Goal: Task Accomplishment & Management: Complete application form

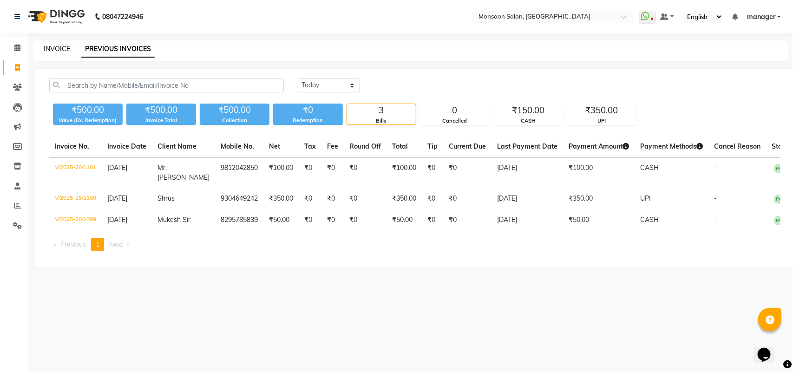
click at [59, 47] on link "INVOICE" at bounding box center [57, 49] width 26 height 8
select select "service"
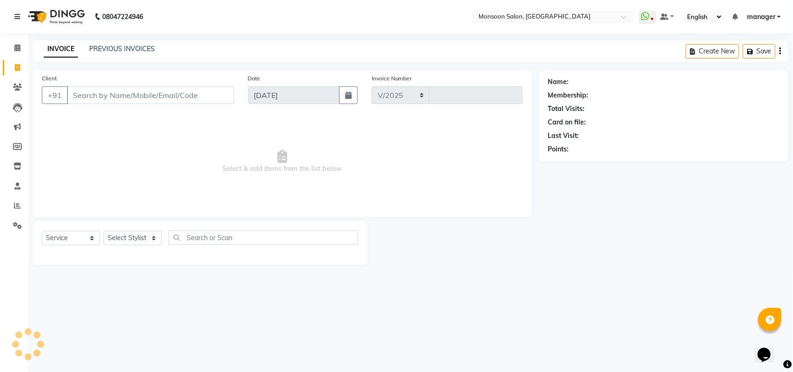
click at [98, 84] on div "Client +91" at bounding box center [138, 92] width 206 height 38
select select "6471"
type input "1102"
click at [98, 96] on input "Client" at bounding box center [150, 95] width 167 height 18
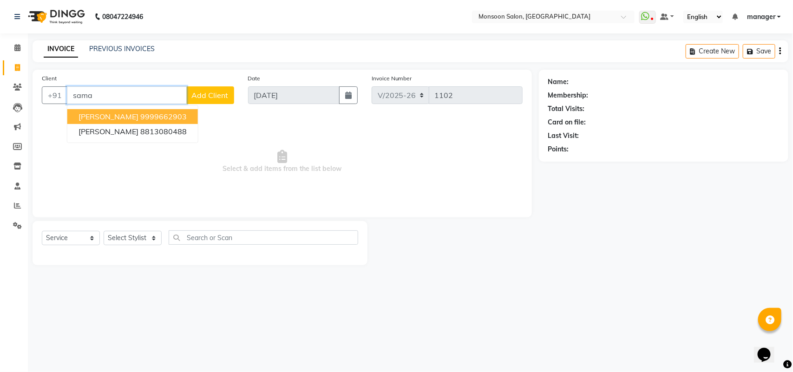
drag, startPoint x: 86, startPoint y: 115, endPoint x: 85, endPoint y: 129, distance: 14.4
click at [86, 117] on span "[PERSON_NAME]" at bounding box center [109, 116] width 60 height 9
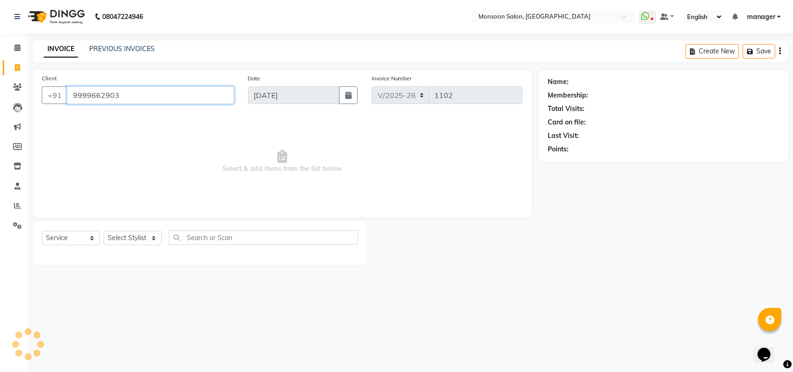
type input "9999662903"
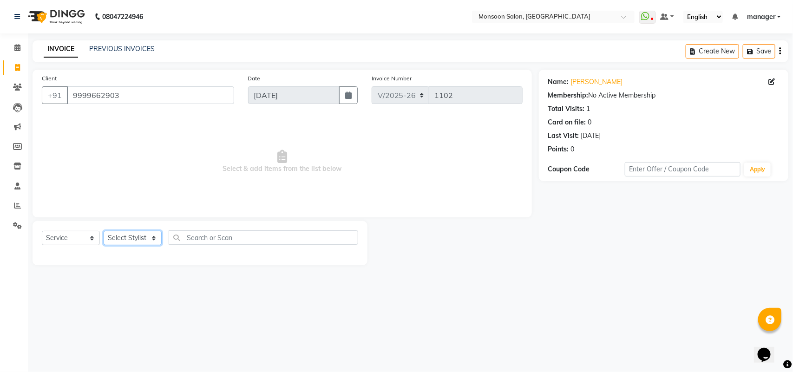
click at [117, 238] on select "Select Stylist [PERSON_NAME] [PERSON_NAME] manager [PERSON_NAME] [PERSON_NAME]" at bounding box center [133, 238] width 58 height 14
select select "68163"
click at [104, 231] on select "Select Stylist [PERSON_NAME] [PERSON_NAME] manager [PERSON_NAME] [PERSON_NAME]" at bounding box center [133, 238] width 58 height 14
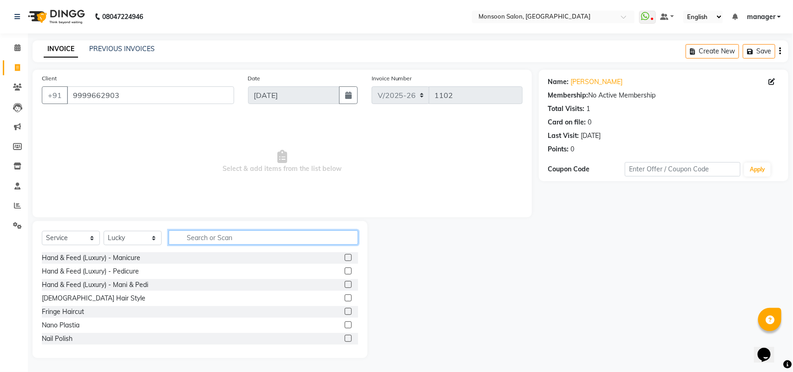
click at [196, 233] on input "text" at bounding box center [264, 237] width 190 height 14
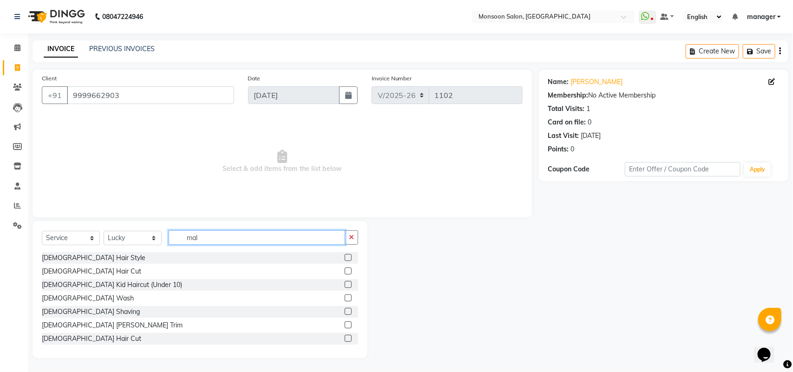
type input "mal"
click at [345, 269] on label at bounding box center [348, 271] width 7 height 7
click at [345, 269] on input "checkbox" at bounding box center [348, 271] width 6 height 6
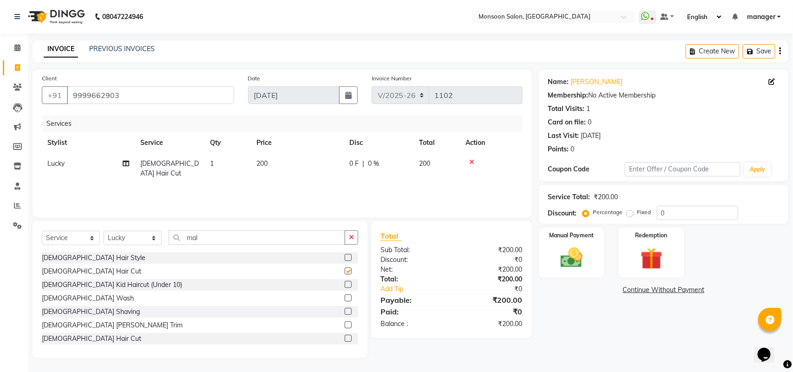
checkbox input "false"
click at [574, 246] on img at bounding box center [571, 258] width 37 height 26
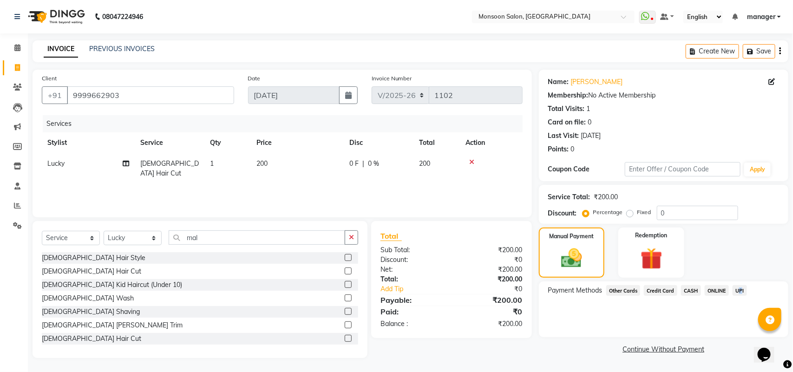
click at [737, 288] on span "UPI" at bounding box center [740, 290] width 14 height 11
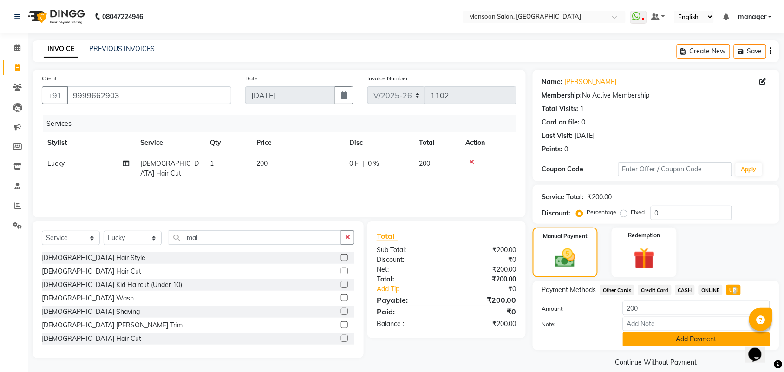
drag, startPoint x: 723, startPoint y: 337, endPoint x: 756, endPoint y: 278, distance: 67.6
click at [723, 335] on button "Add Payment" at bounding box center [696, 339] width 147 height 14
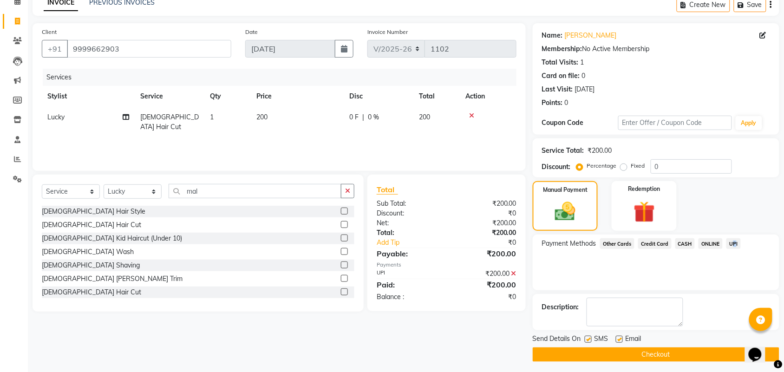
scroll to position [50, 0]
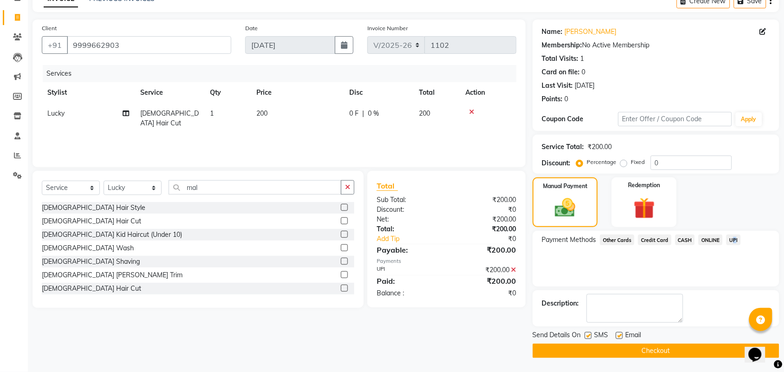
click at [706, 346] on button "Checkout" at bounding box center [656, 351] width 247 height 14
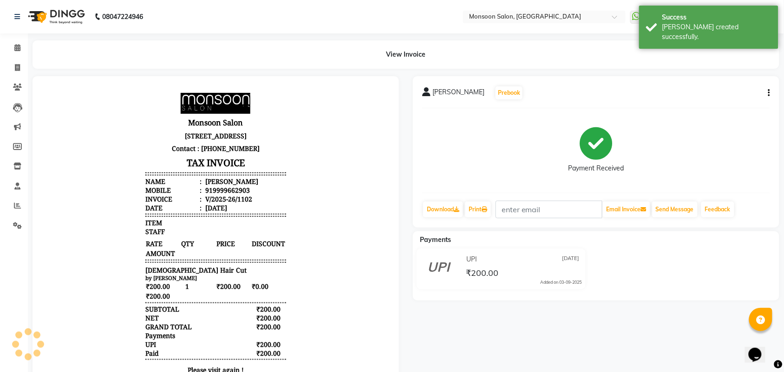
select select "service"
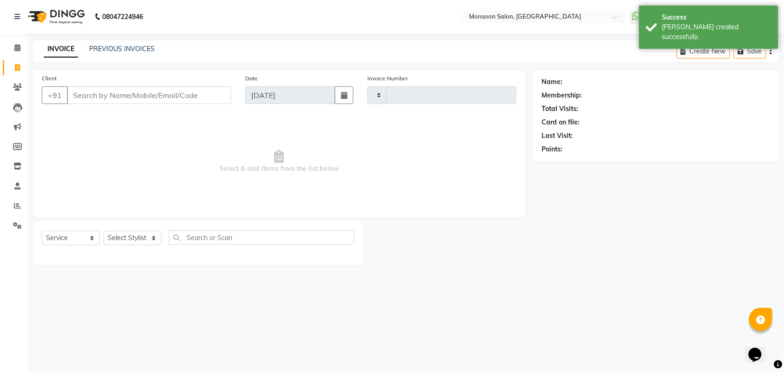
type input "1103"
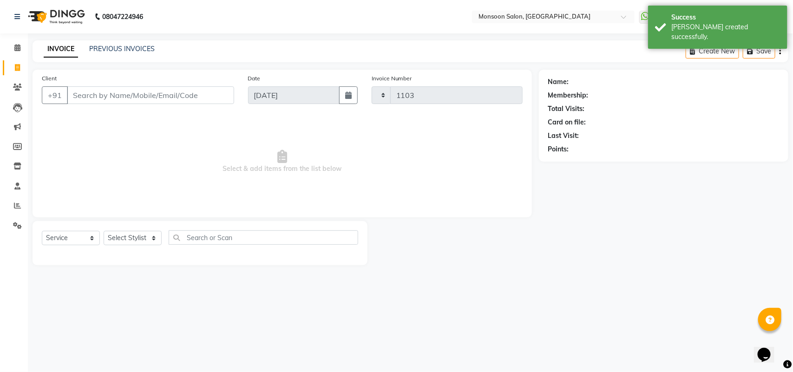
select select "6471"
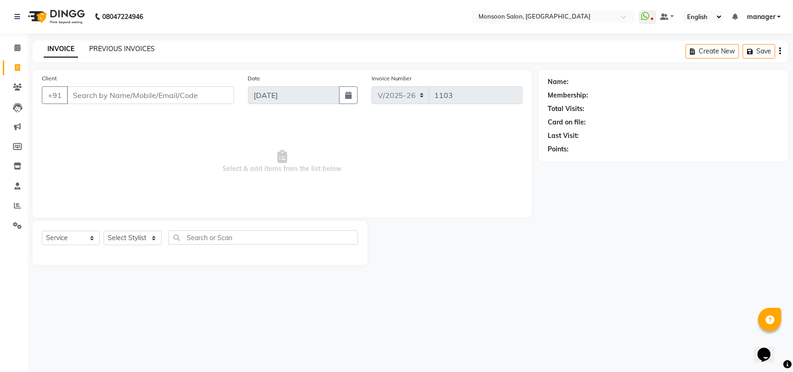
click at [110, 48] on link "PREVIOUS INVOICES" at bounding box center [121, 49] width 65 height 8
